Goal: Transaction & Acquisition: Purchase product/service

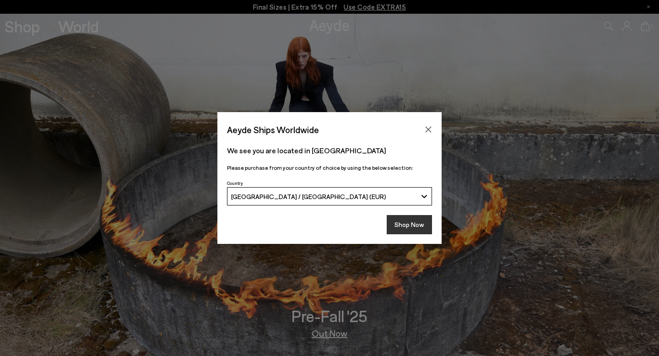
click at [410, 218] on button "Shop Now" at bounding box center [409, 224] width 45 height 19
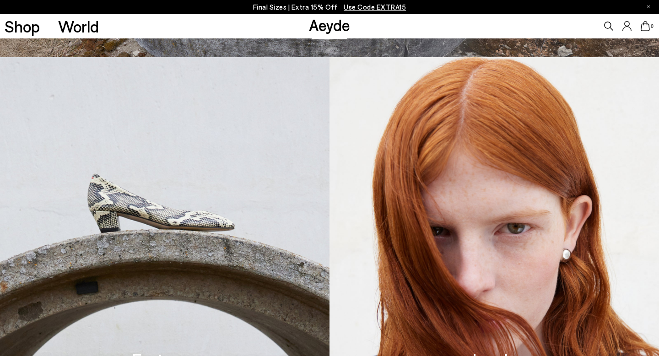
scroll to position [307, 0]
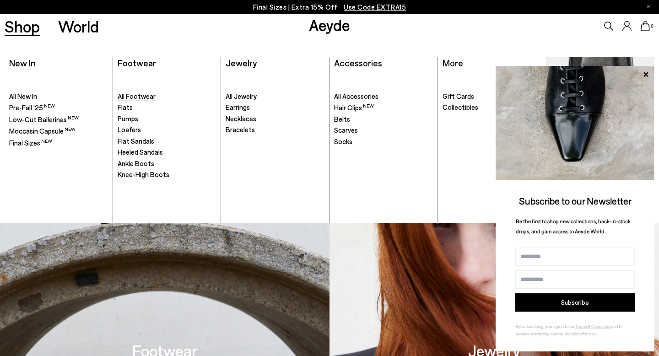
click at [128, 95] on span "All Footwear" at bounding box center [137, 96] width 38 height 8
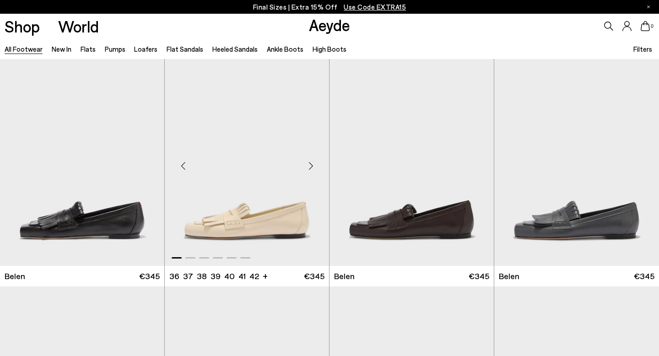
click at [224, 156] on img "1 / 6" at bounding box center [247, 162] width 164 height 206
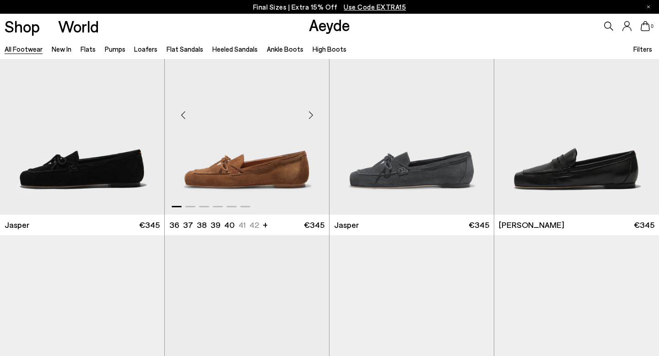
scroll to position [270, 0]
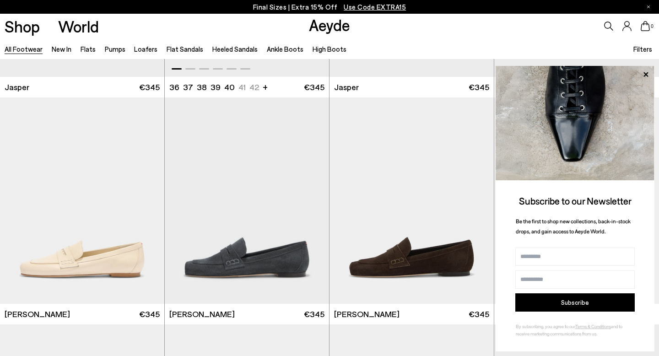
scroll to position [473, 0]
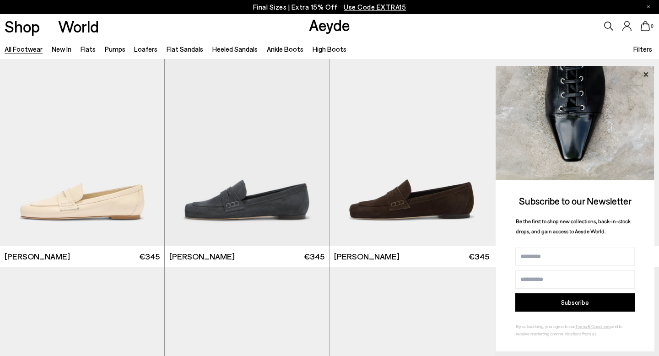
click at [647, 73] on icon at bounding box center [645, 74] width 5 height 5
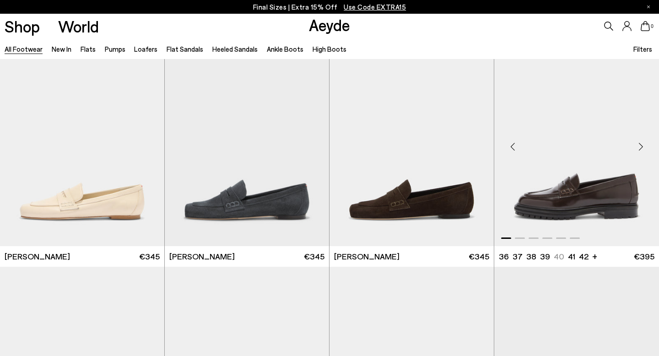
click at [640, 147] on div "Next slide" at bounding box center [640, 146] width 27 height 27
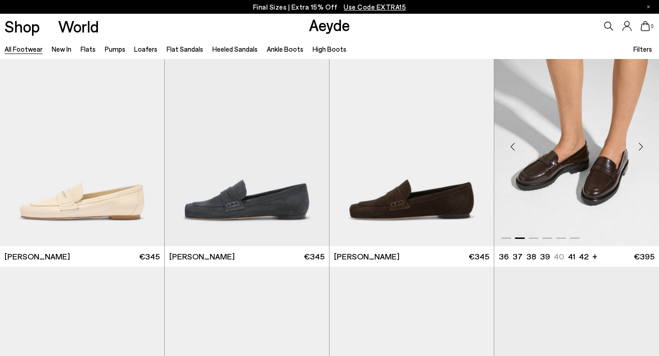
click at [512, 143] on div "Previous slide" at bounding box center [512, 146] width 27 height 27
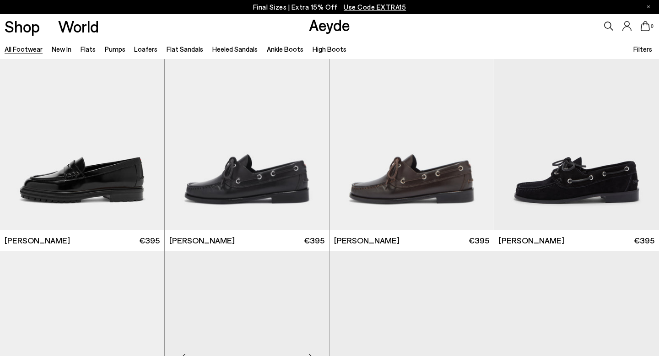
scroll to position [718, 0]
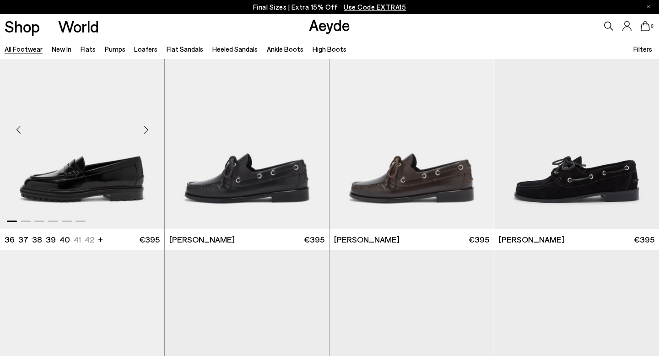
click at [146, 129] on div "Next slide" at bounding box center [145, 129] width 27 height 27
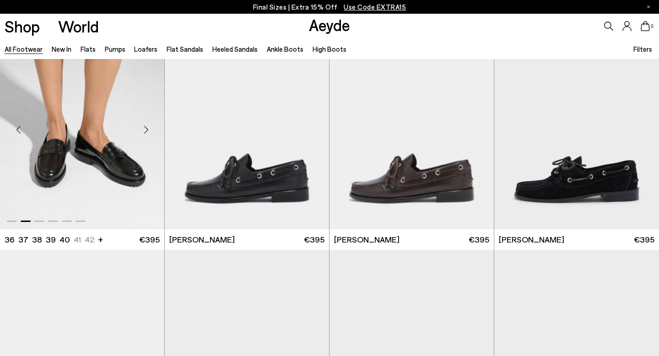
click at [146, 129] on div "Next slide" at bounding box center [145, 129] width 27 height 27
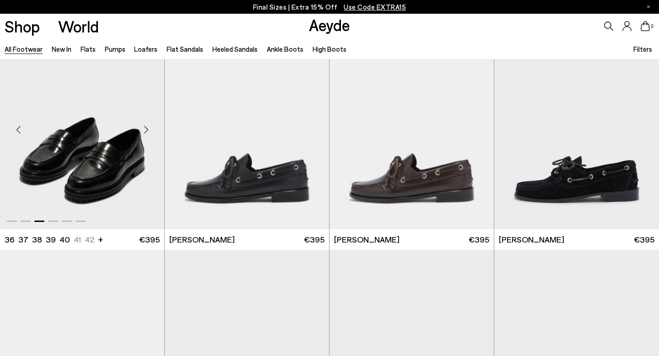
click at [146, 129] on div "Next slide" at bounding box center [145, 129] width 27 height 27
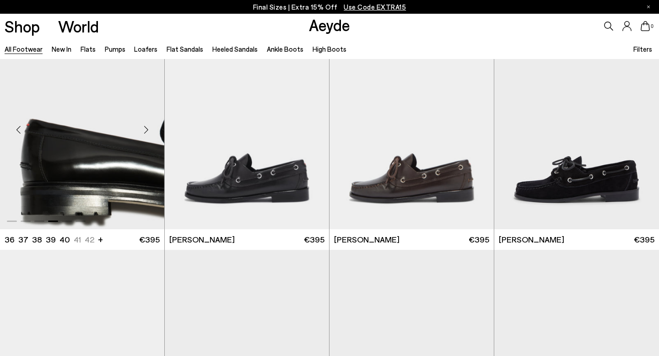
click at [146, 129] on div "Next slide" at bounding box center [145, 129] width 27 height 27
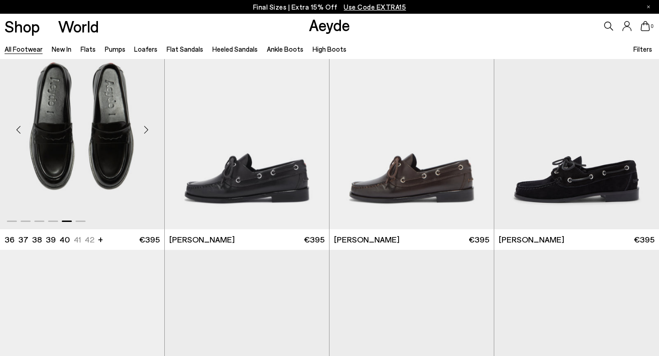
click at [146, 129] on div "Next slide" at bounding box center [145, 129] width 27 height 27
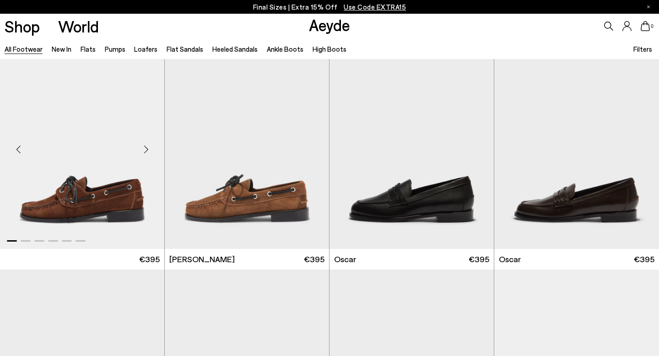
scroll to position [664, 0]
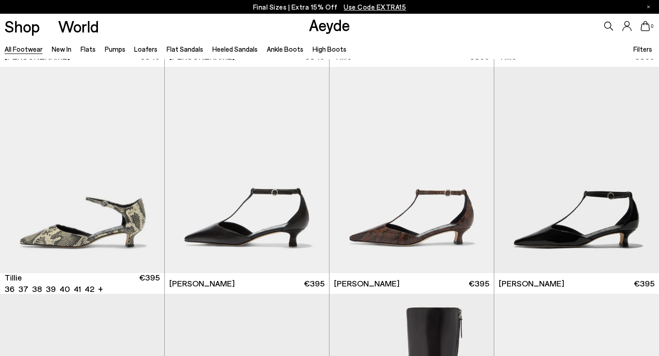
scroll to position [2493, 0]
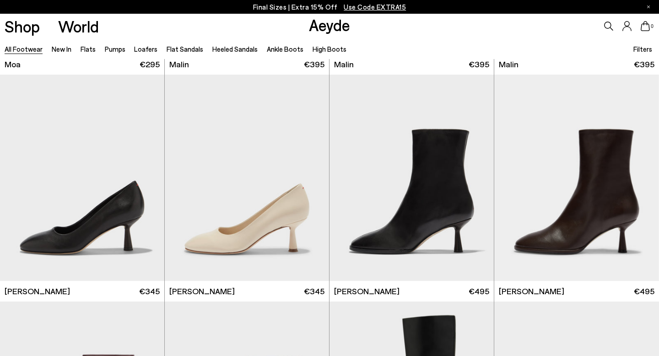
scroll to position [4465, 0]
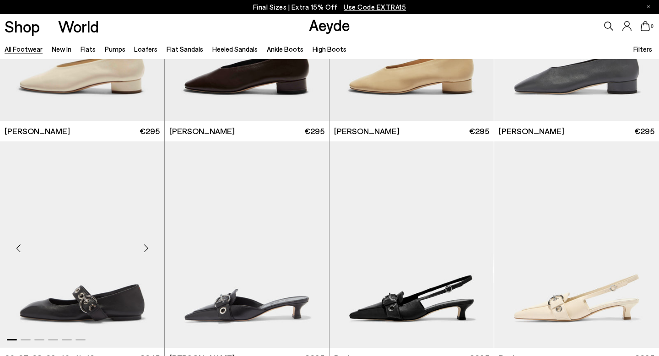
scroll to position [5037, 0]
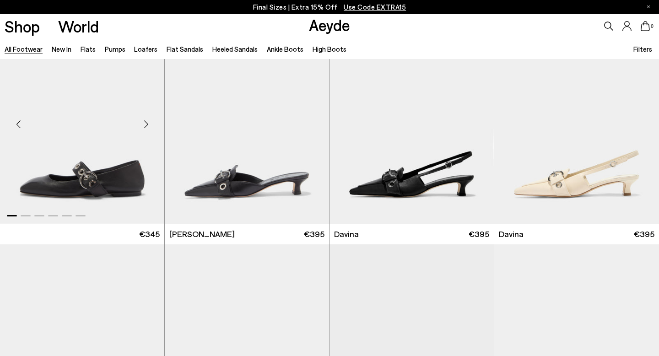
click at [145, 122] on div "Next slide" at bounding box center [145, 124] width 27 height 27
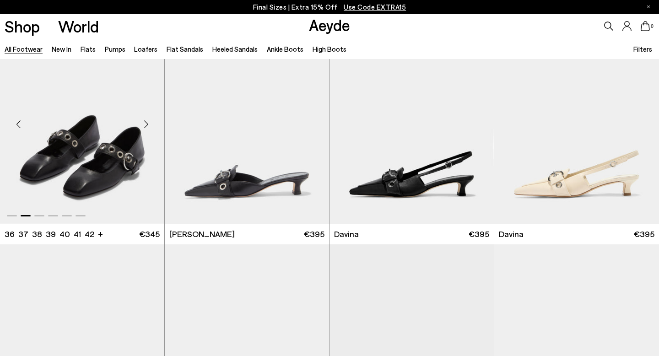
click at [145, 120] on div "Next slide" at bounding box center [145, 124] width 27 height 27
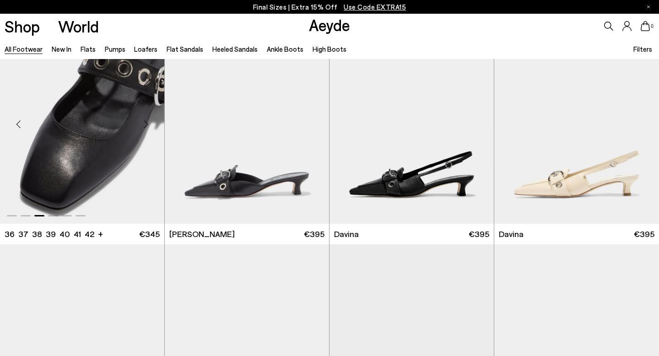
click at [145, 120] on div "Next slide" at bounding box center [145, 124] width 27 height 27
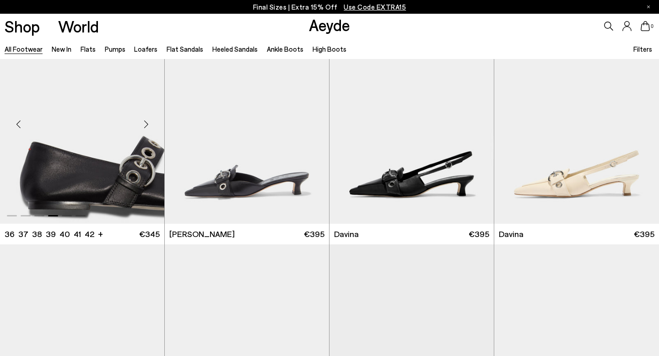
click at [145, 120] on div "Next slide" at bounding box center [145, 124] width 27 height 27
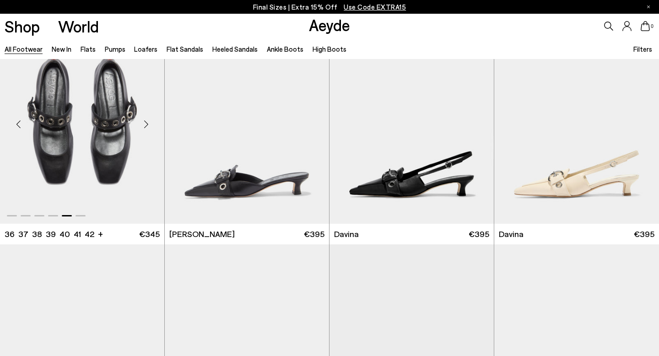
click at [145, 120] on div "Next slide" at bounding box center [145, 124] width 27 height 27
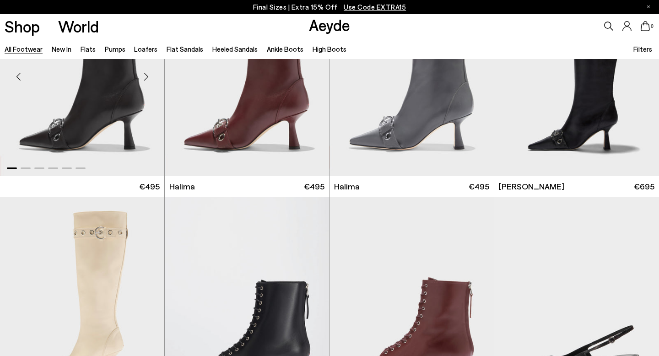
scroll to position [5692, 0]
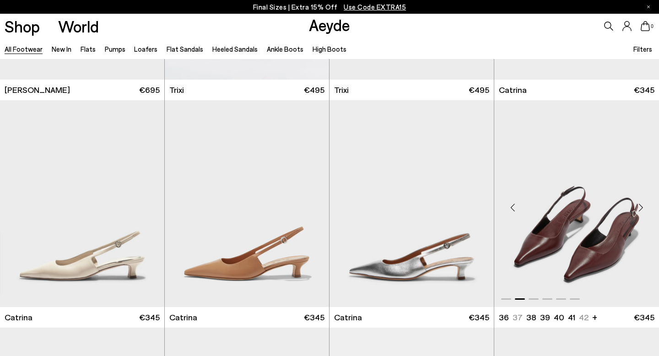
click at [642, 205] on div "Next slide" at bounding box center [640, 206] width 27 height 27
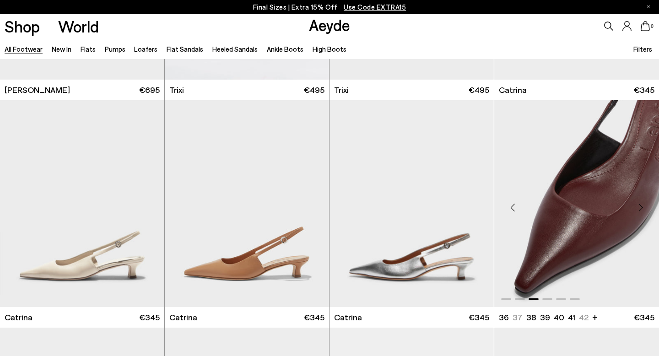
click at [642, 205] on div "Next slide" at bounding box center [640, 206] width 27 height 27
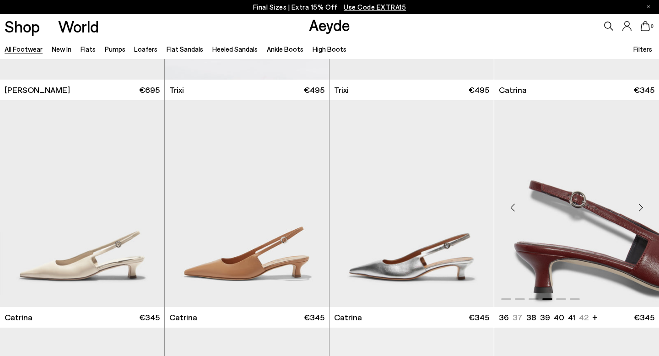
click at [642, 205] on div "Next slide" at bounding box center [640, 206] width 27 height 27
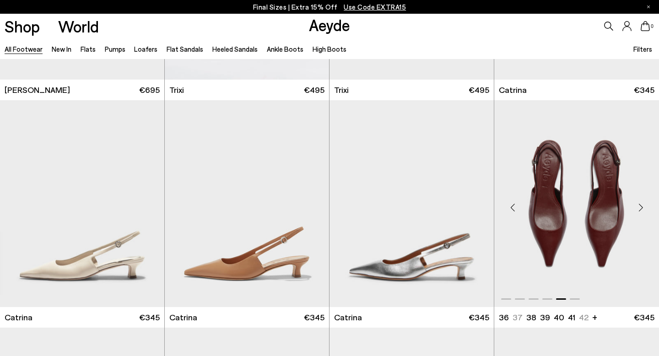
click at [642, 205] on div "Next slide" at bounding box center [640, 206] width 27 height 27
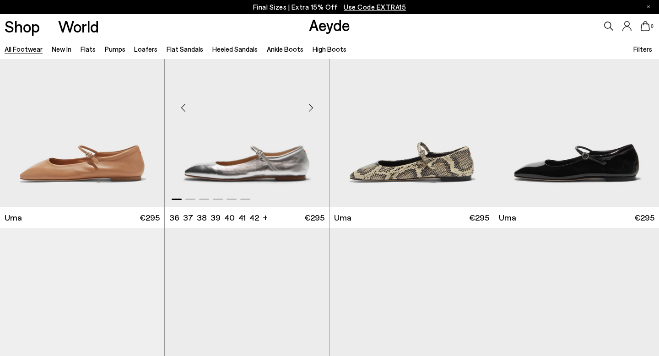
scroll to position [6812, 0]
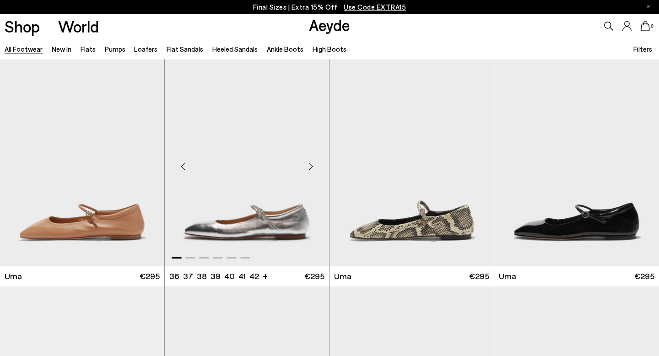
click at [311, 161] on div "Next slide" at bounding box center [310, 166] width 27 height 27
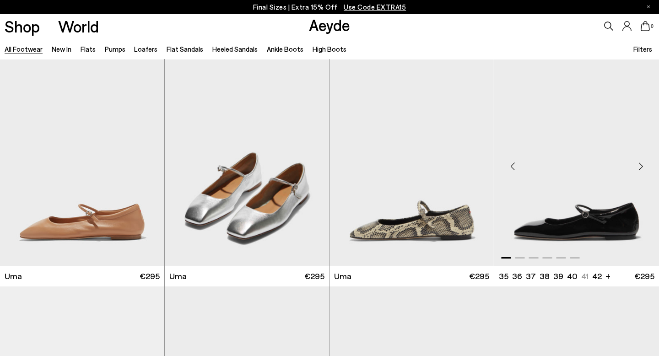
scroll to position [6766, 0]
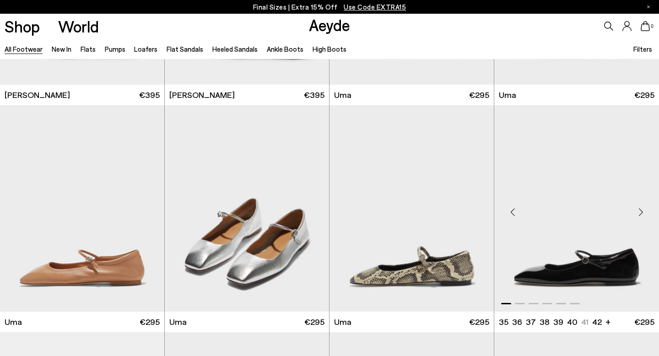
click at [641, 210] on div "Next slide" at bounding box center [640, 212] width 27 height 27
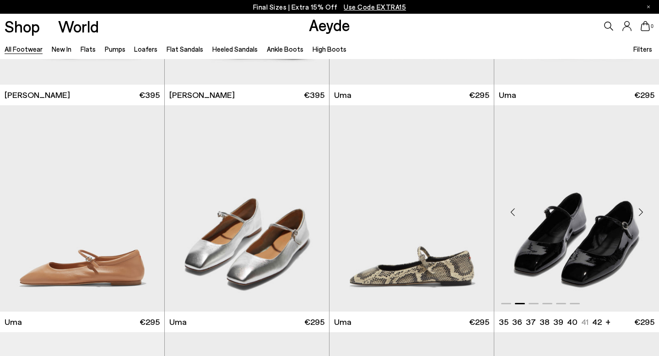
click at [641, 210] on div "Next slide" at bounding box center [640, 212] width 27 height 27
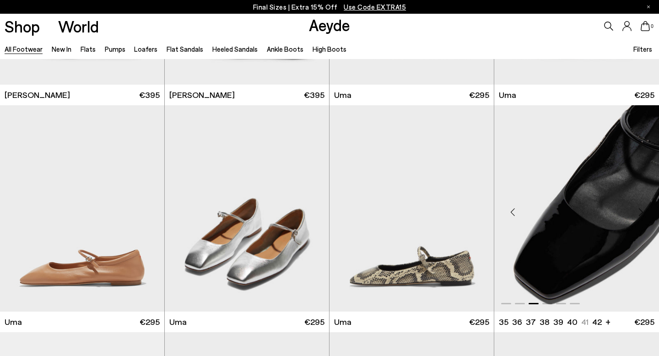
click at [641, 210] on div "Next slide" at bounding box center [640, 212] width 27 height 27
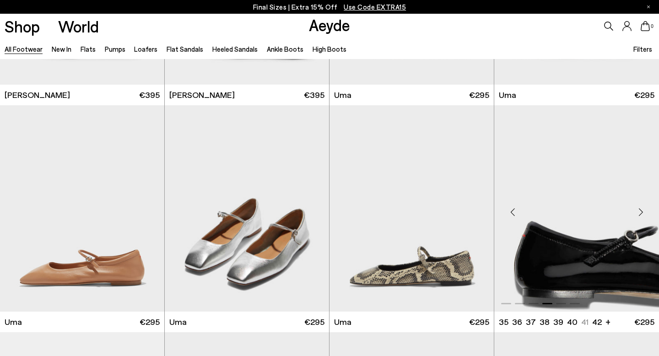
click at [641, 210] on div "Next slide" at bounding box center [640, 212] width 27 height 27
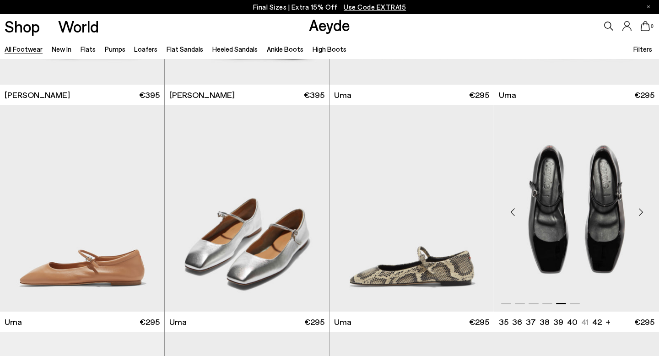
click at [641, 210] on div "Next slide" at bounding box center [640, 212] width 27 height 27
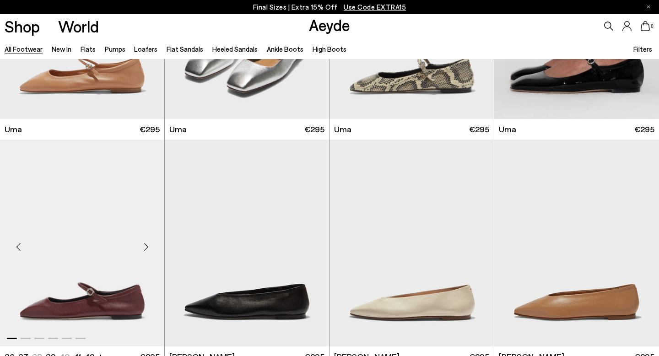
scroll to position [6986, 0]
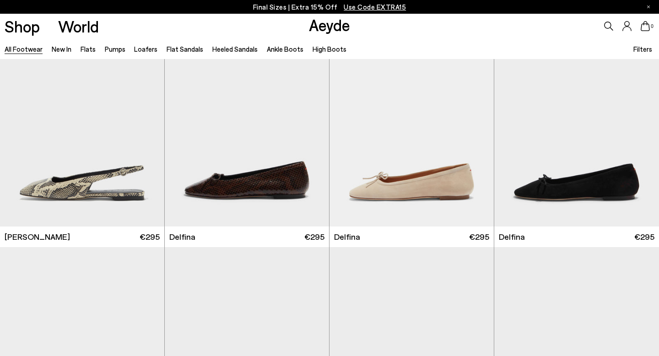
scroll to position [8442, 0]
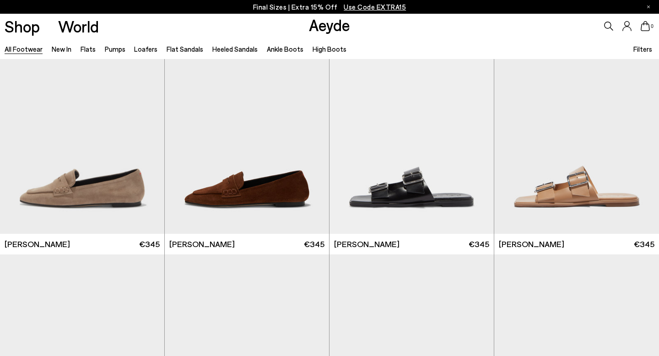
scroll to position [9557, 0]
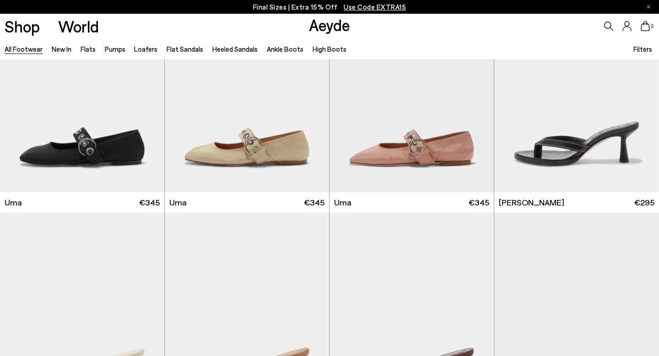
scroll to position [10319, 0]
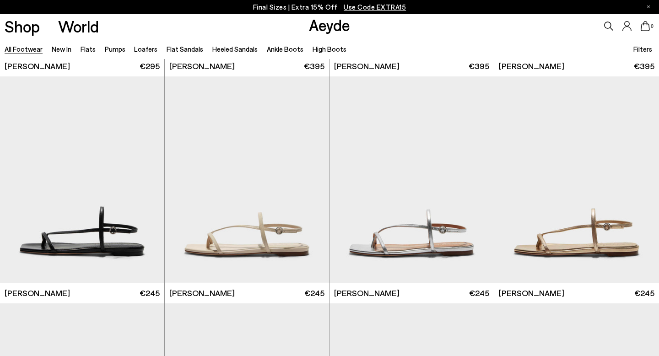
scroll to position [11816, 0]
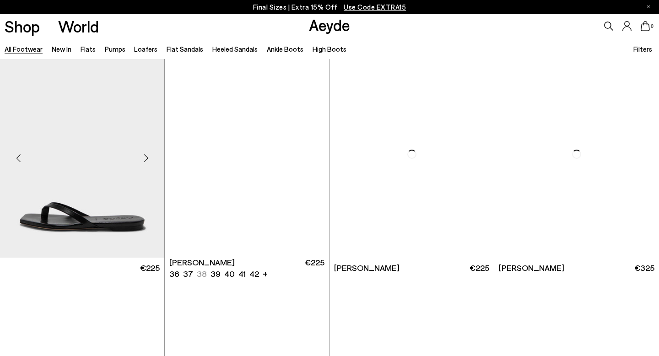
click at [146, 144] on div at bounding box center [145, 157] width 27 height 27
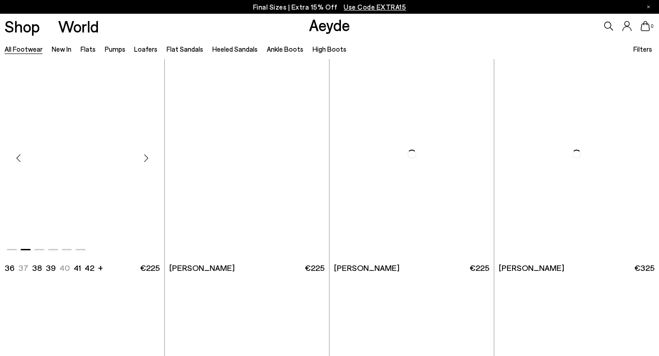
scroll to position [11847, 0]
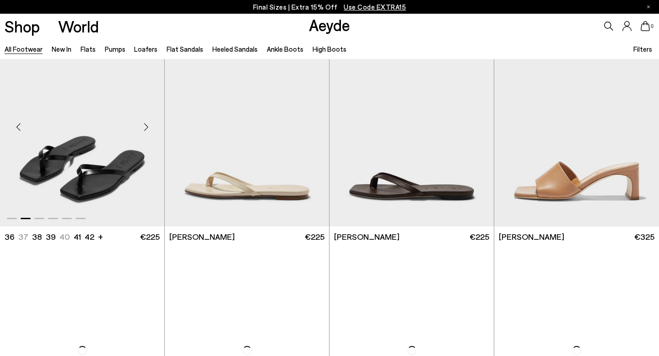
click at [146, 127] on div "Next slide" at bounding box center [145, 126] width 27 height 27
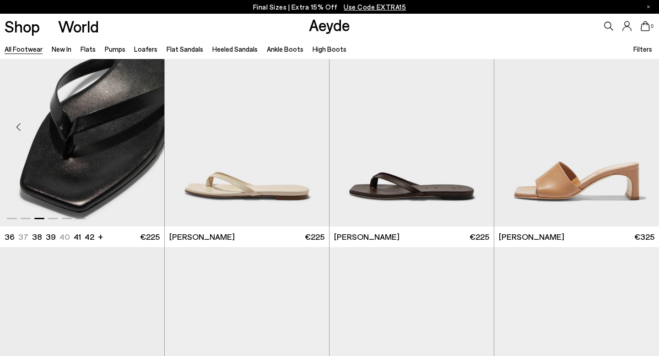
click at [146, 127] on div "Next slide" at bounding box center [145, 126] width 27 height 27
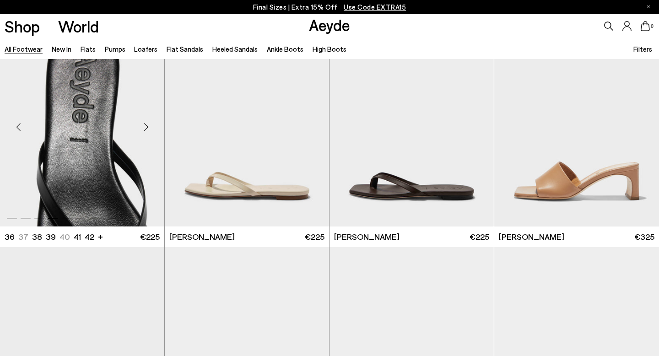
click at [146, 127] on div "Next slide" at bounding box center [145, 126] width 27 height 27
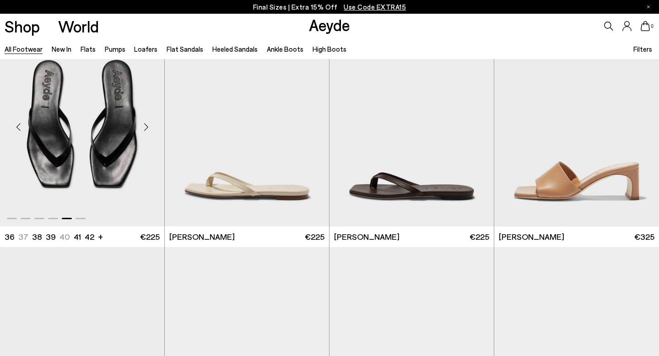
click at [146, 127] on div "Next slide" at bounding box center [145, 126] width 27 height 27
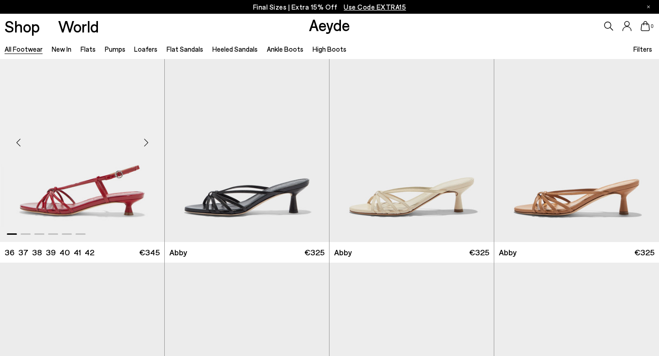
scroll to position [12688, 0]
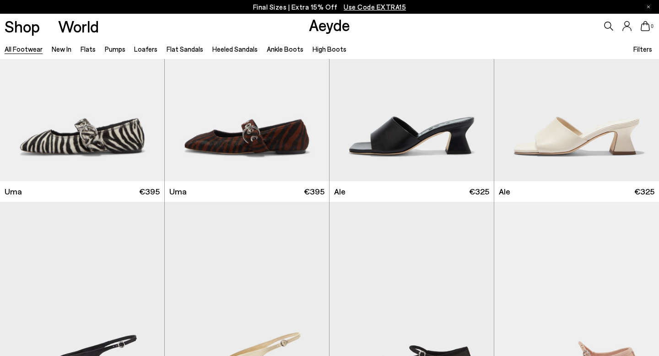
scroll to position [13899, 0]
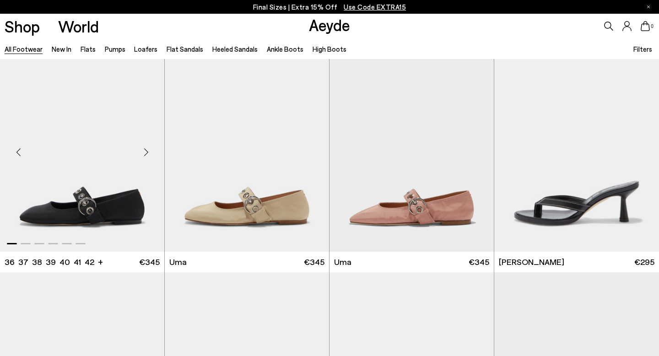
scroll to position [10186, 0]
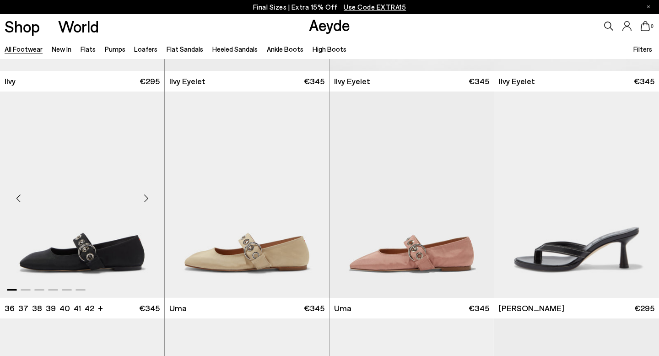
click at [145, 197] on div "Next slide" at bounding box center [145, 198] width 27 height 27
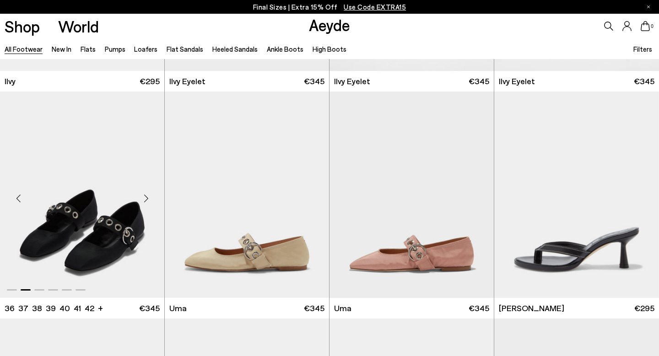
click at [145, 197] on div "Next slide" at bounding box center [145, 198] width 27 height 27
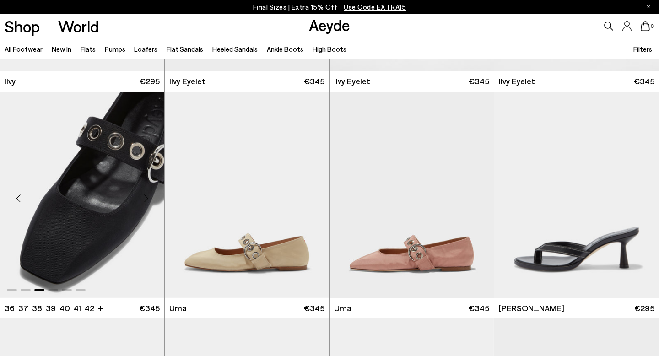
click at [145, 197] on div "Next slide" at bounding box center [145, 198] width 27 height 27
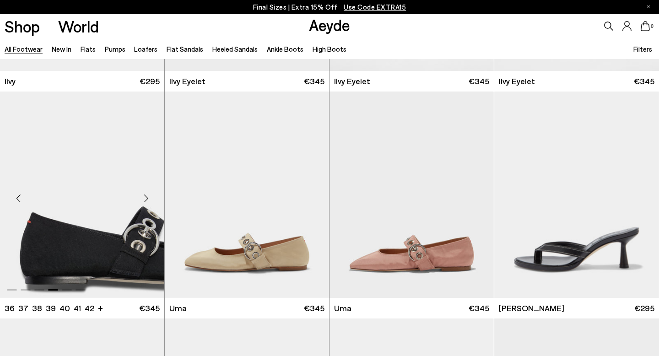
click at [145, 197] on div "Next slide" at bounding box center [145, 198] width 27 height 27
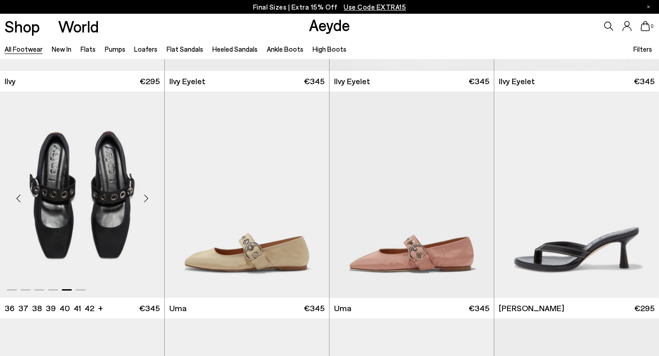
click at [145, 197] on div "Next slide" at bounding box center [145, 198] width 27 height 27
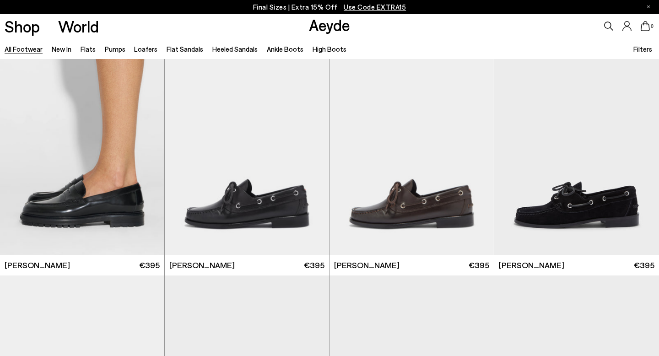
scroll to position [0, 0]
